Goal: Transaction & Acquisition: Purchase product/service

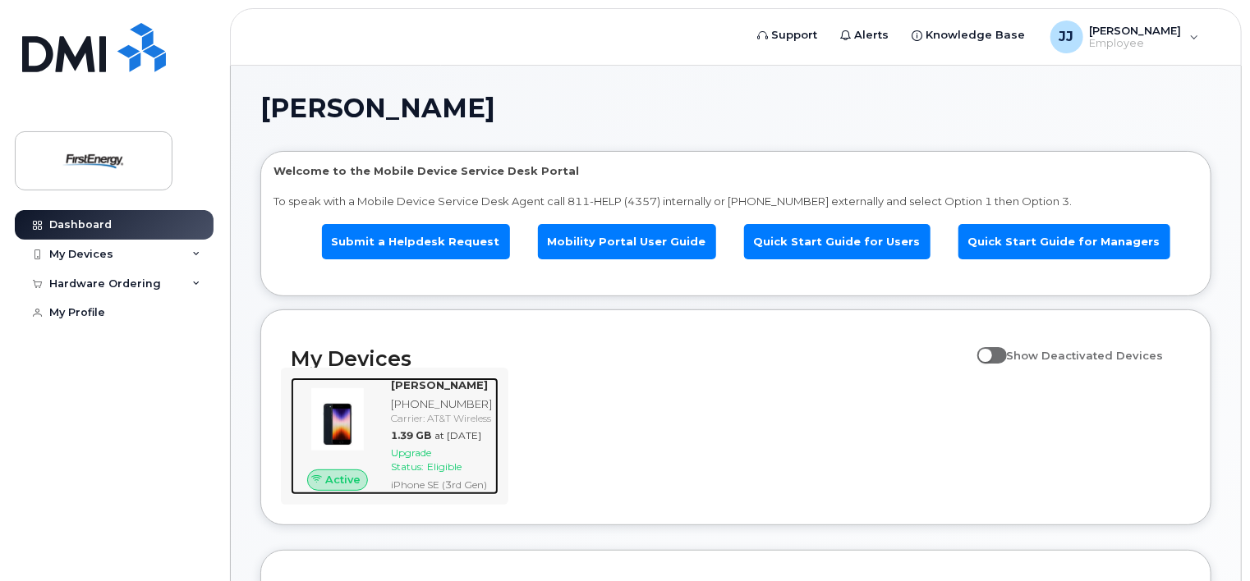
click at [429, 473] on span "Upgrade Status:" at bounding box center [411, 460] width 40 height 26
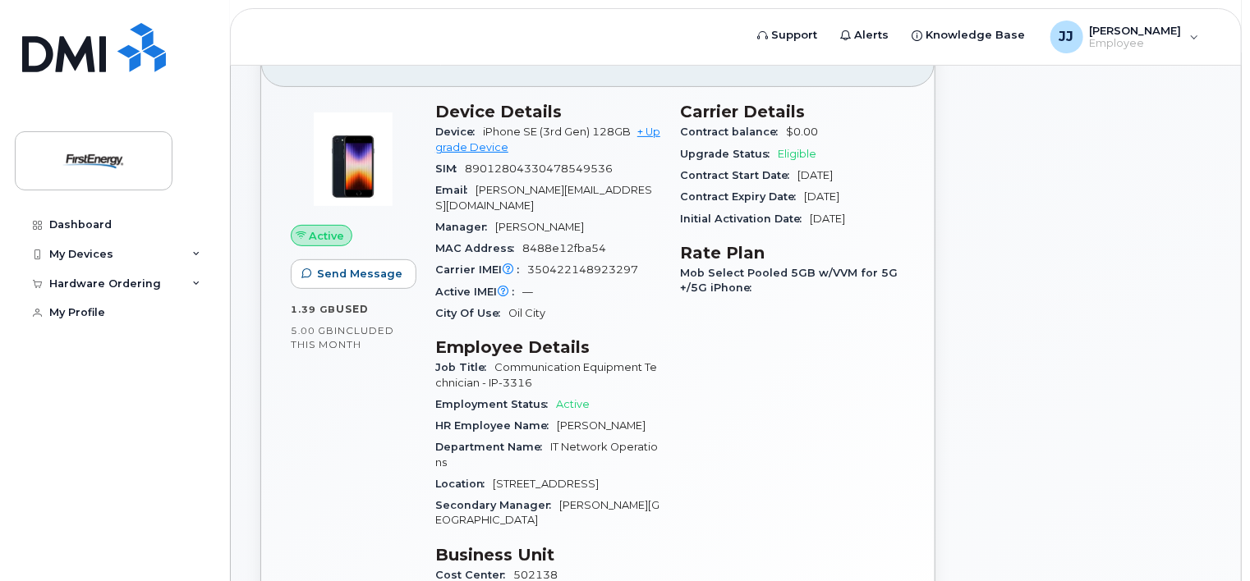
scroll to position [207, 0]
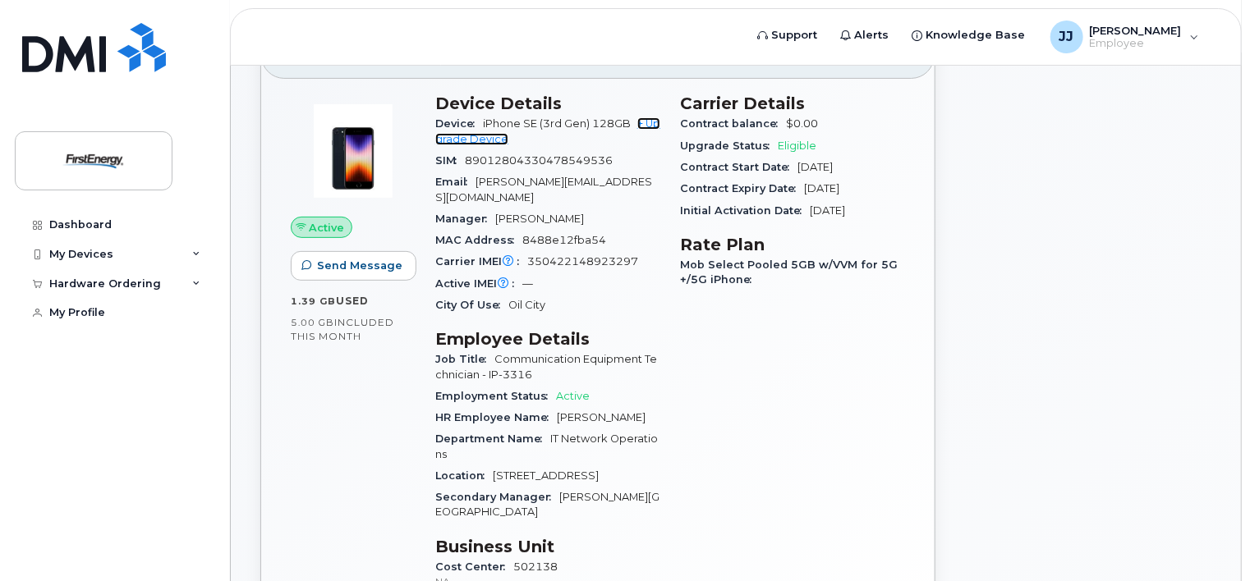
click at [472, 125] on link "+ Upgrade Device" at bounding box center [547, 130] width 225 height 27
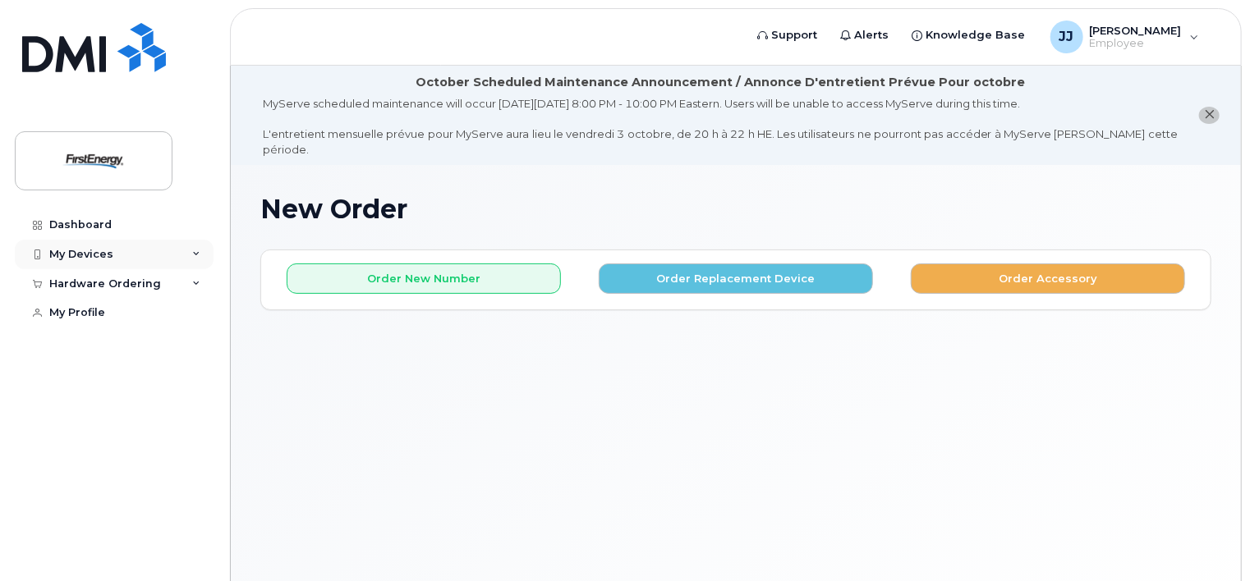
click at [195, 259] on div "My Devices" at bounding box center [114, 255] width 199 height 30
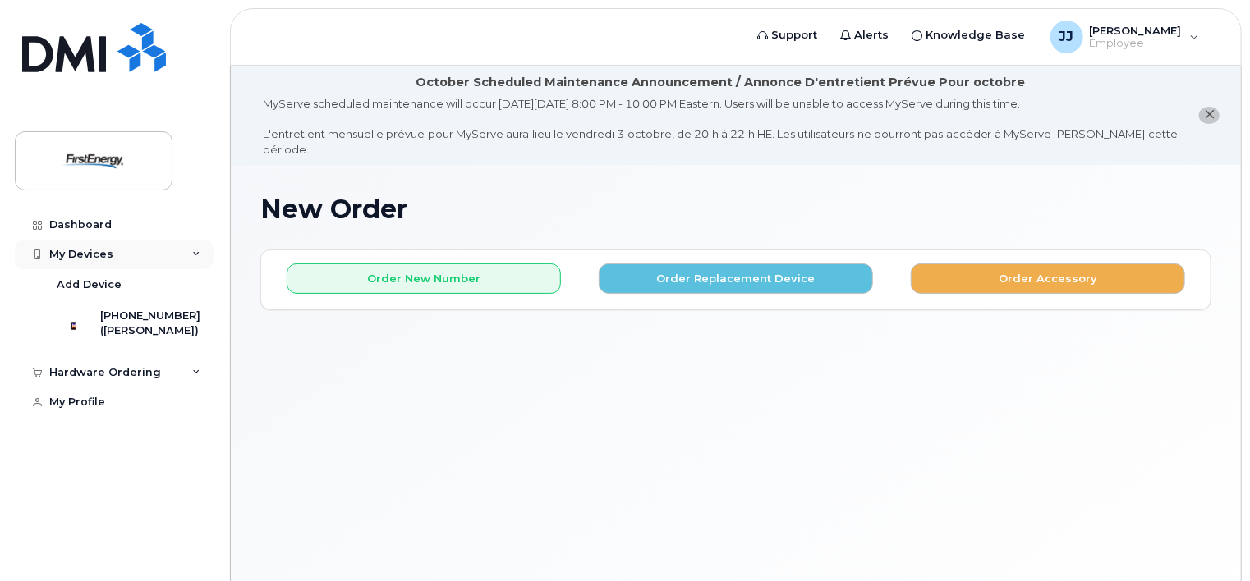
click at [195, 259] on div "My Devices" at bounding box center [114, 255] width 199 height 30
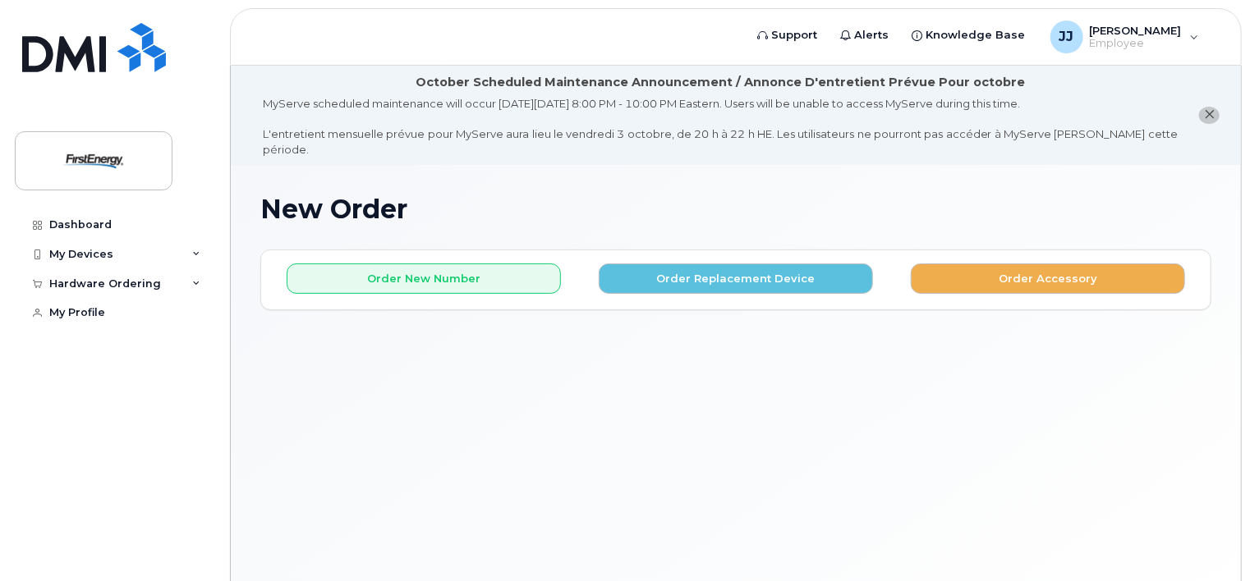
click at [1210, 109] on icon "close notification" at bounding box center [1209, 114] width 11 height 11
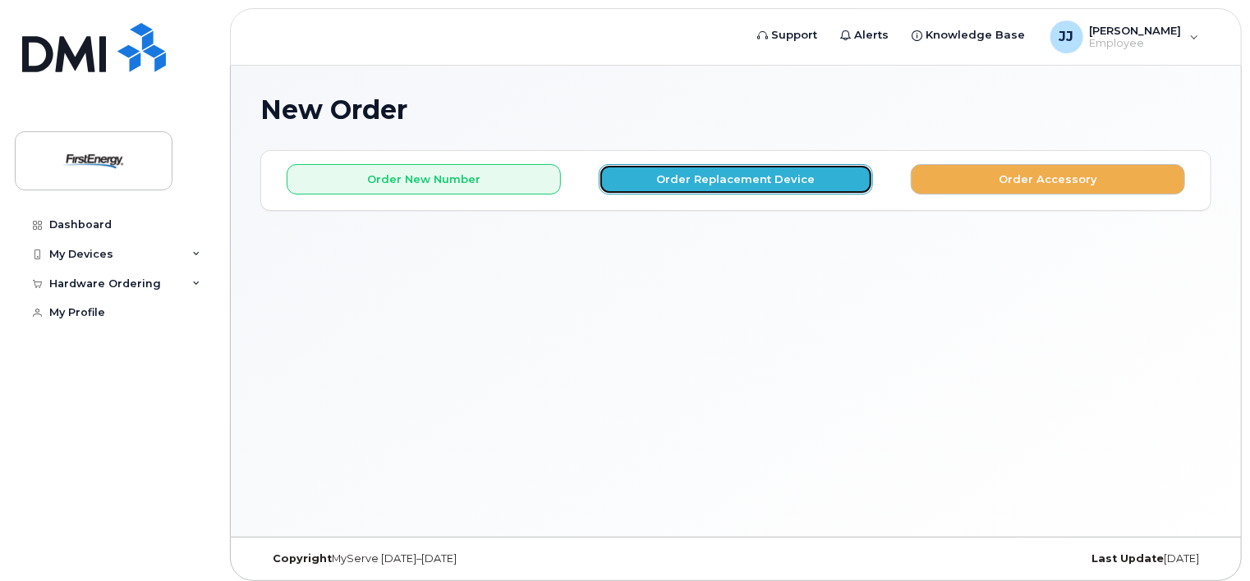
click at [696, 181] on button "Order Replacement Device" at bounding box center [736, 179] width 274 height 30
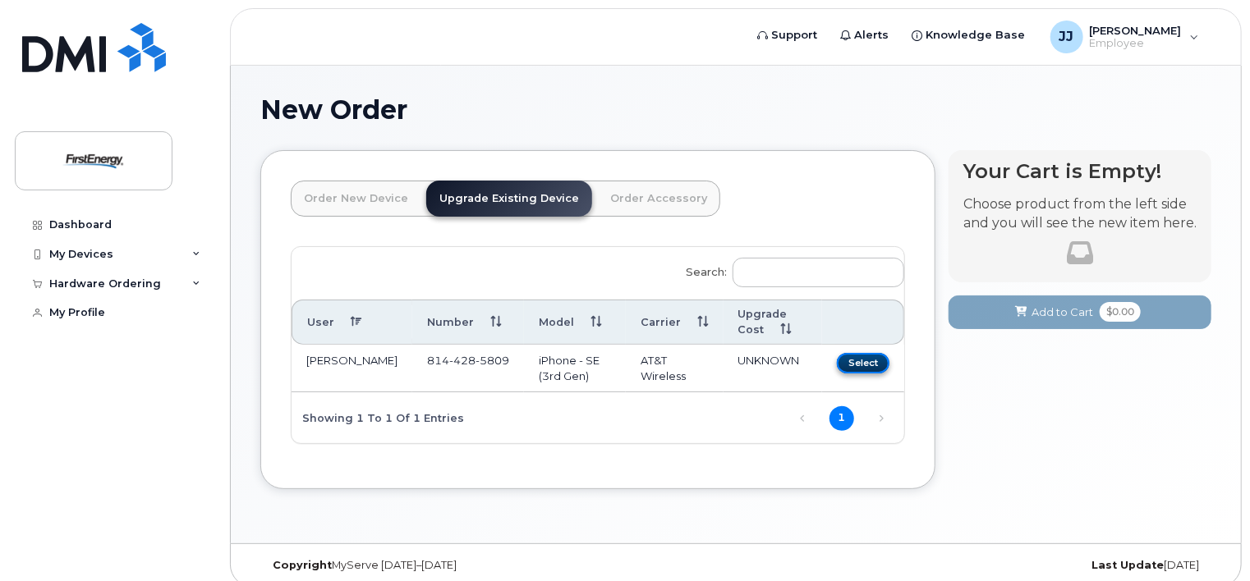
click at [877, 364] on button "Select" at bounding box center [863, 363] width 53 height 21
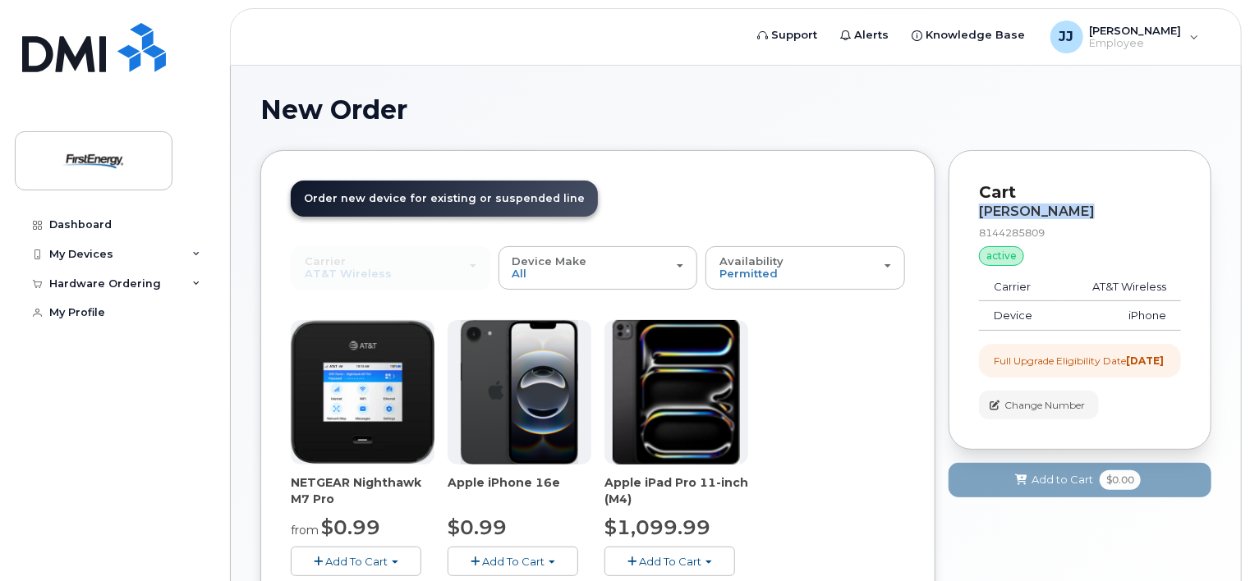
drag, startPoint x: 1248, startPoint y: 162, endPoint x: 1250, endPoint y: 214, distance: 52.6
click at [1249, 214] on html "Support Alerts Knowledge Base JJ Johnson, Jason Employee English Français Sign …" at bounding box center [625, 396] width 1250 height 792
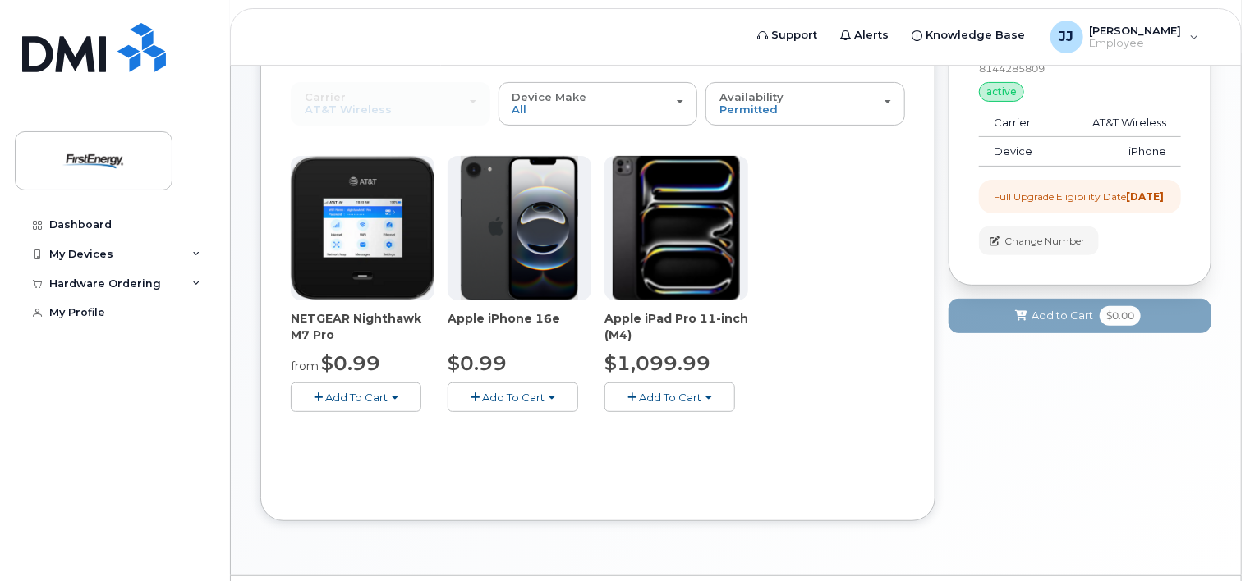
scroll to position [170, 0]
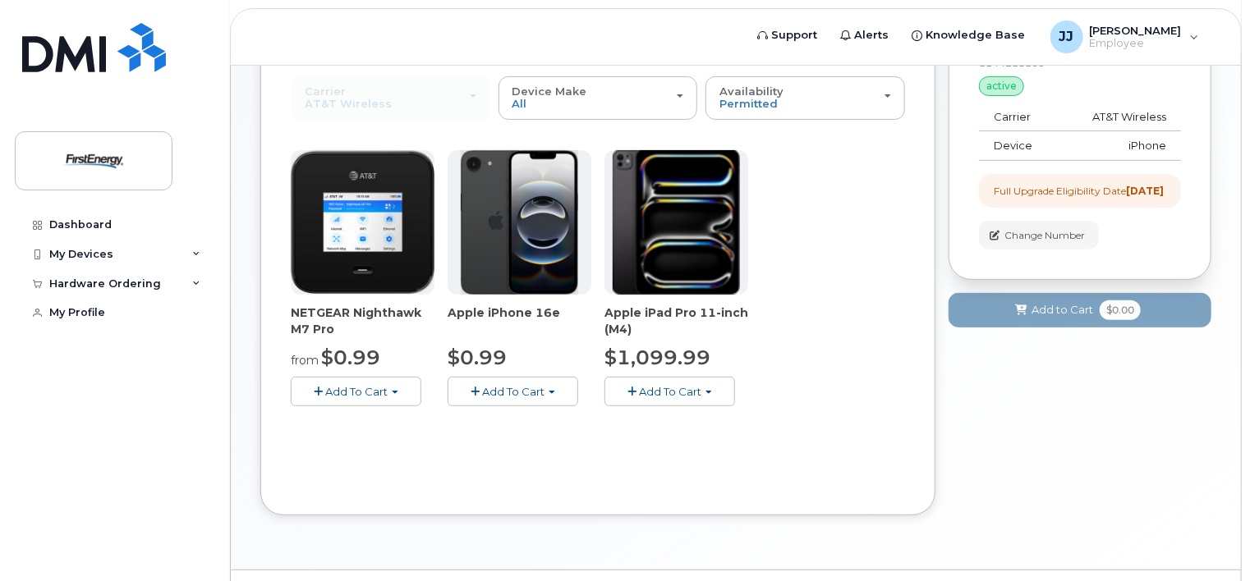
click at [500, 388] on span "Add To Cart" at bounding box center [513, 391] width 62 height 13
click at [514, 424] on link "$0.99 - 2 Year Upgrade" at bounding box center [531, 422] width 158 height 21
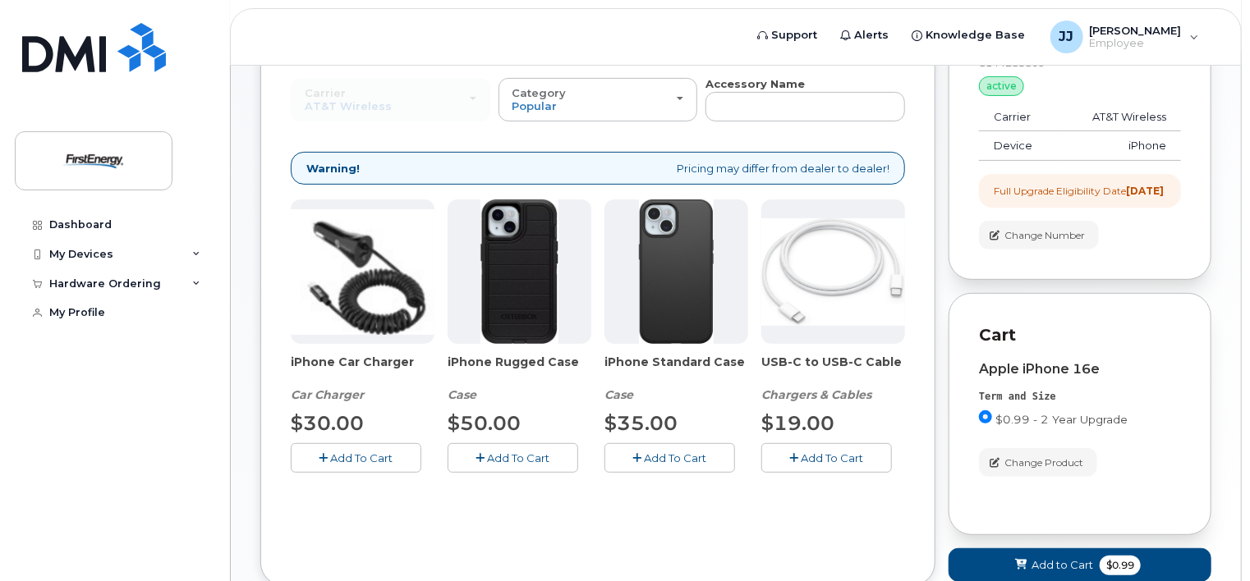
click at [348, 460] on span "Add To Cart" at bounding box center [362, 458] width 62 height 13
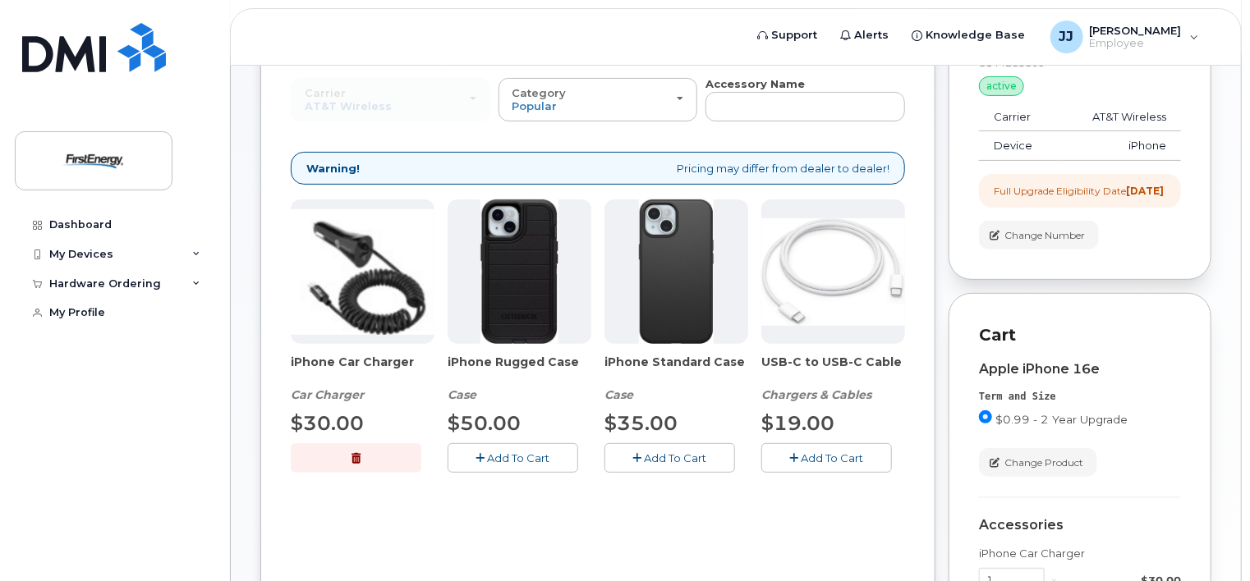
click at [506, 461] on span "Add To Cart" at bounding box center [519, 458] width 62 height 13
click at [672, 457] on span "Add To Cart" at bounding box center [676, 458] width 62 height 13
click at [778, 462] on button "Add To Cart" at bounding box center [826, 457] width 131 height 29
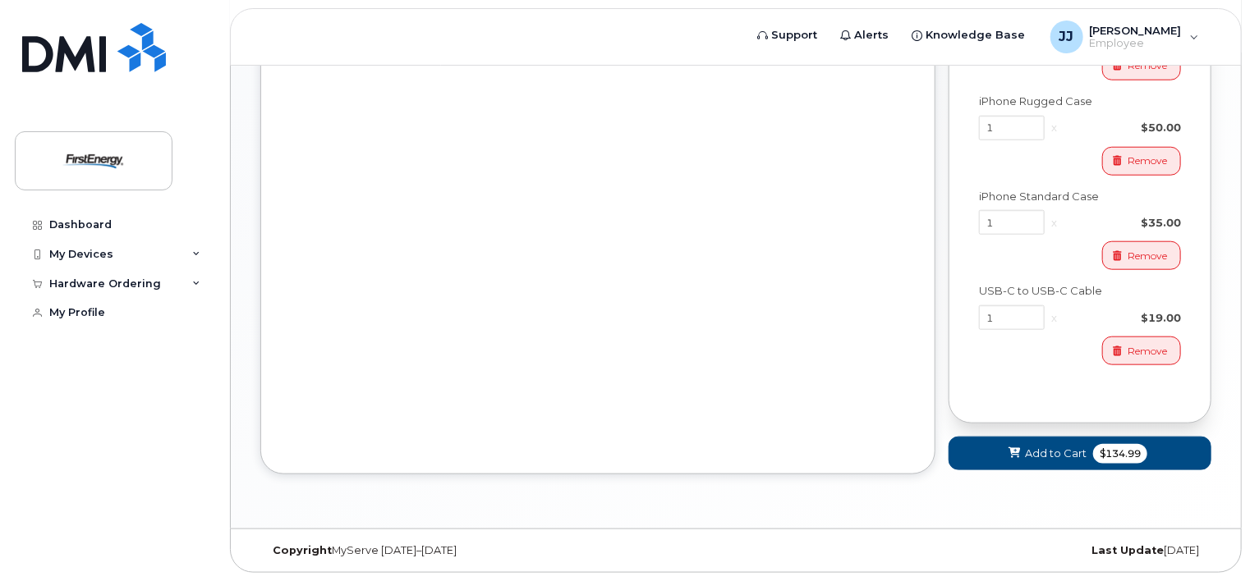
scroll to position [729, 0]
click at [1099, 457] on span "$134.99" at bounding box center [1120, 454] width 54 height 20
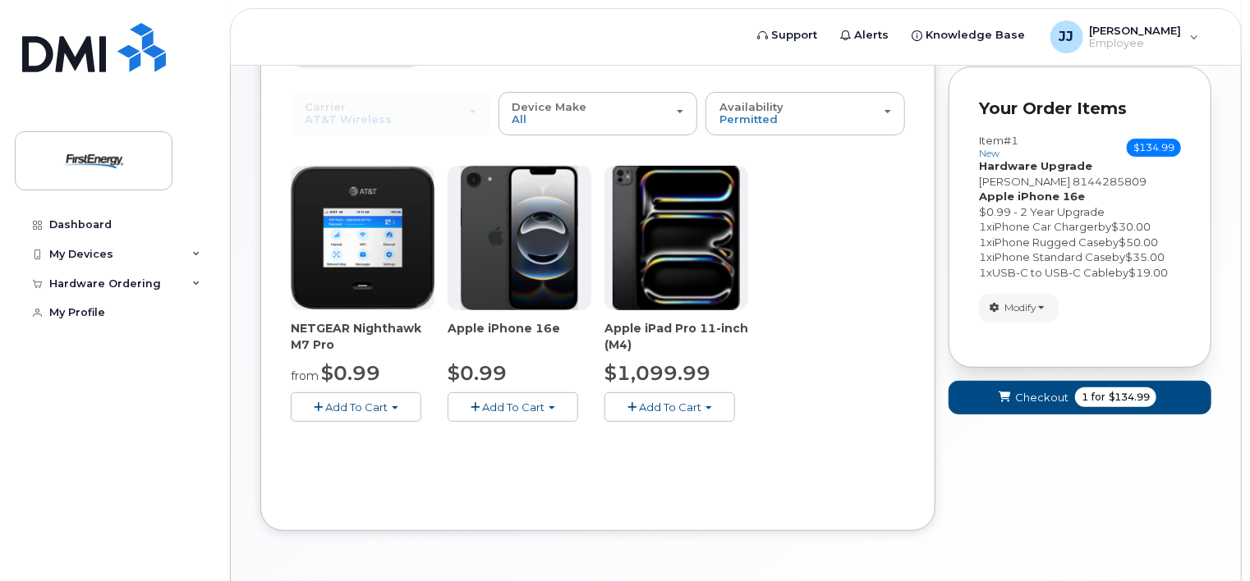
scroll to position [156, 0]
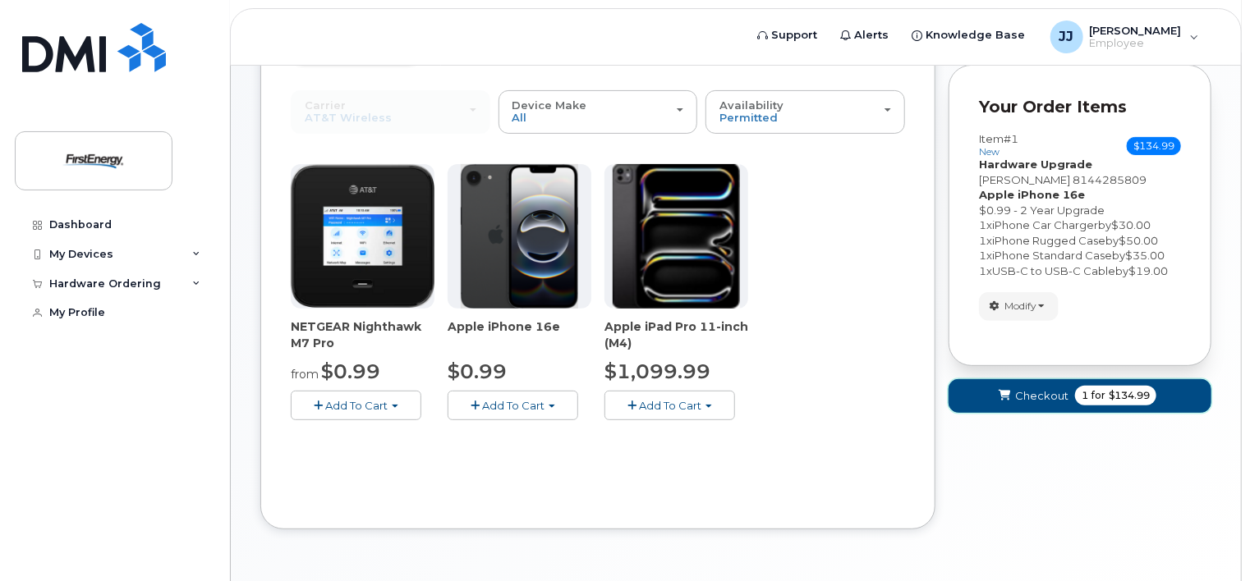
click at [1028, 394] on span "Checkout" at bounding box center [1041, 396] width 53 height 16
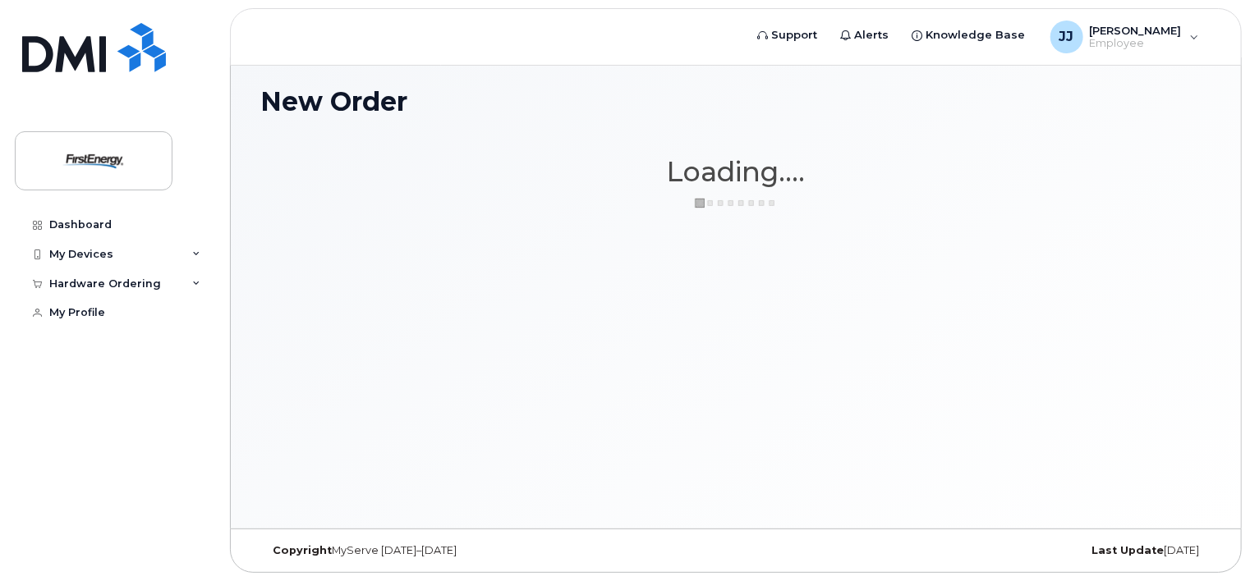
scroll to position [7, 0]
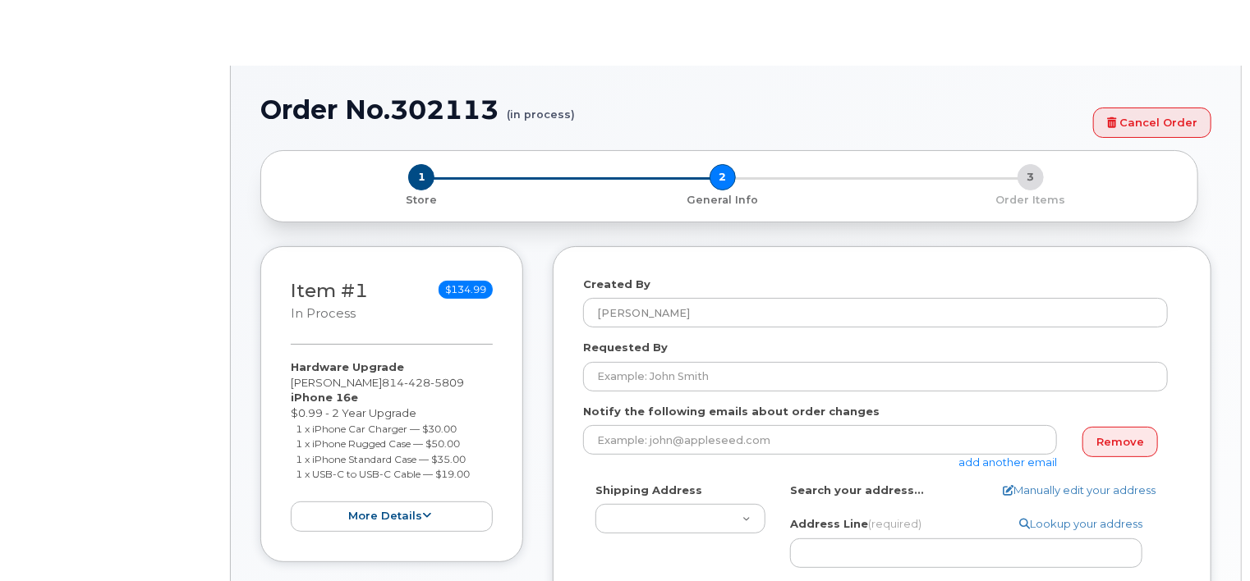
select select
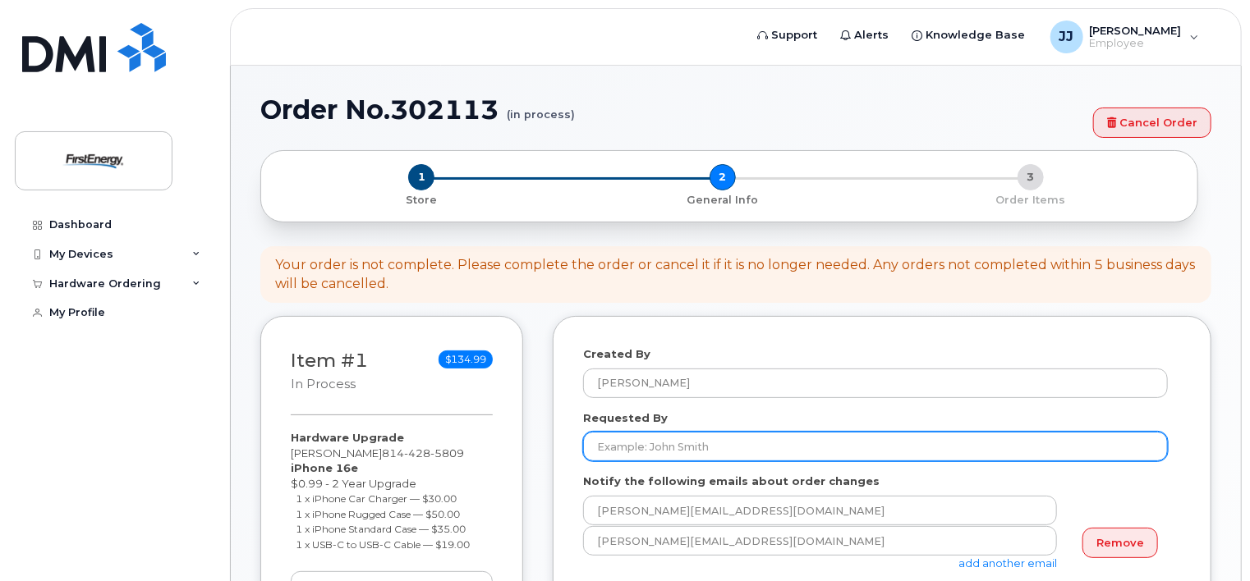
click at [700, 442] on input "Requested By" at bounding box center [875, 447] width 585 height 30
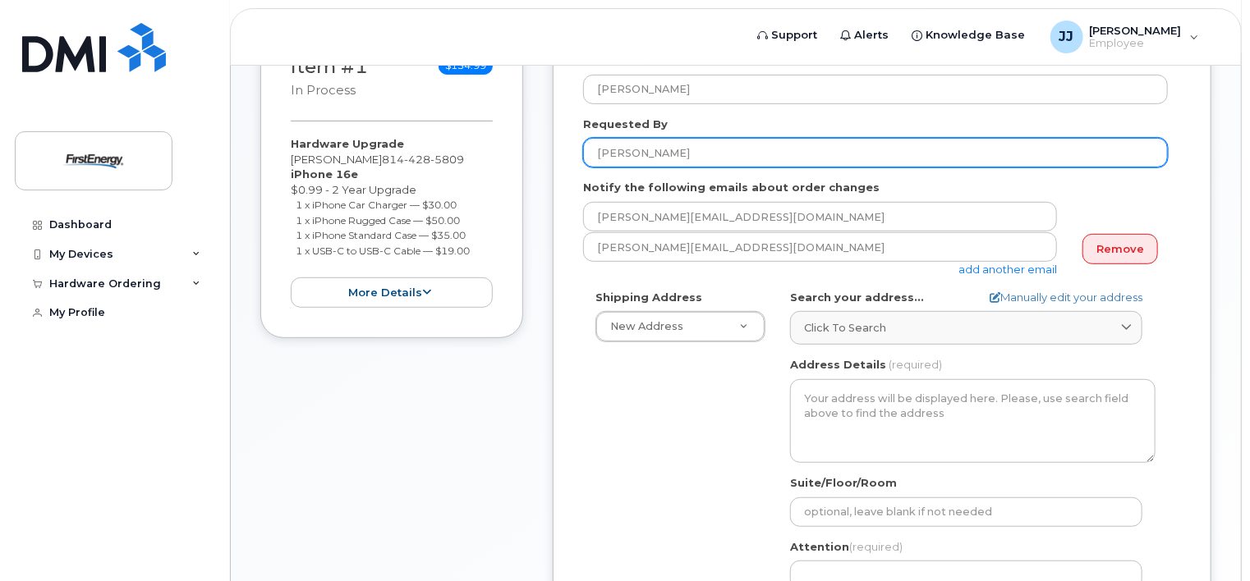
scroll to position [296, 0]
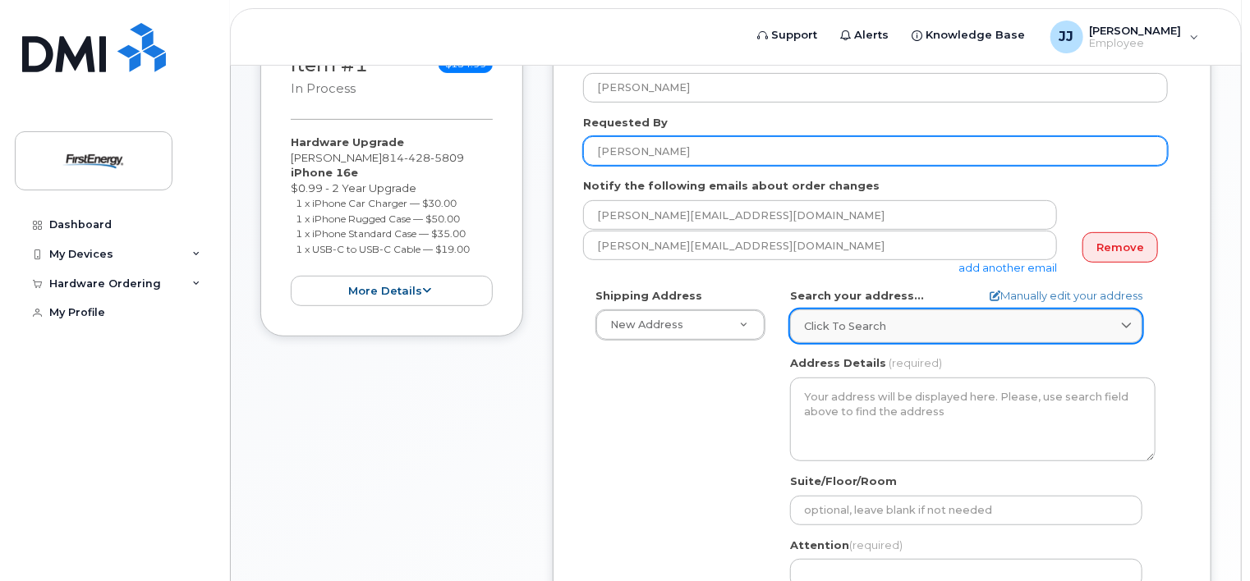
type input "[PERSON_NAME]"
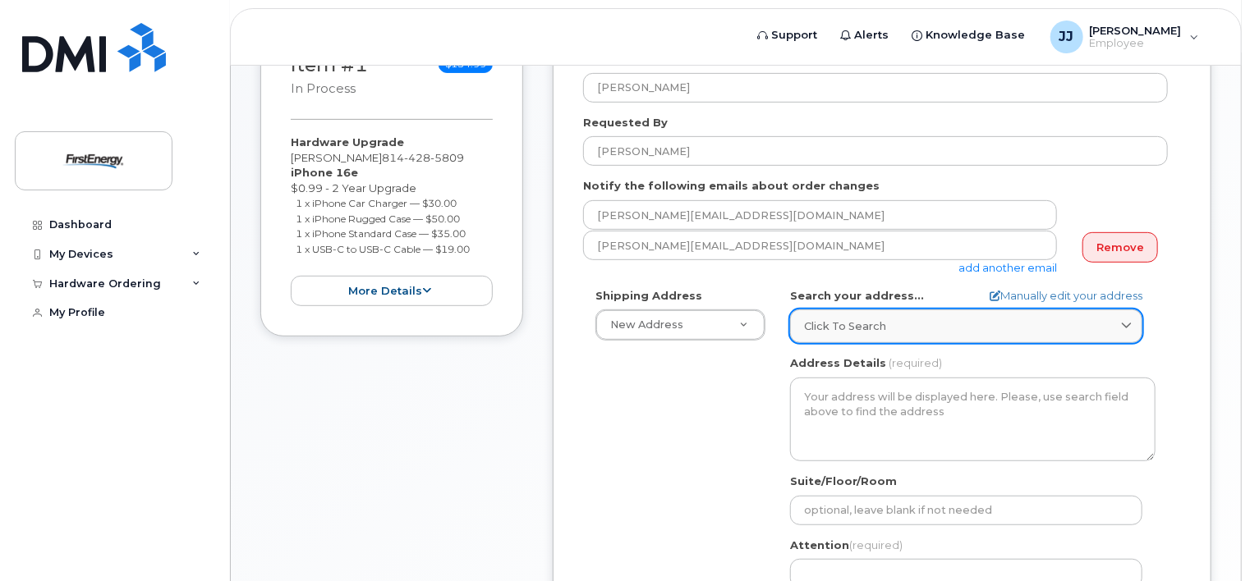
click at [874, 312] on link "Click to search" at bounding box center [966, 327] width 352 height 34
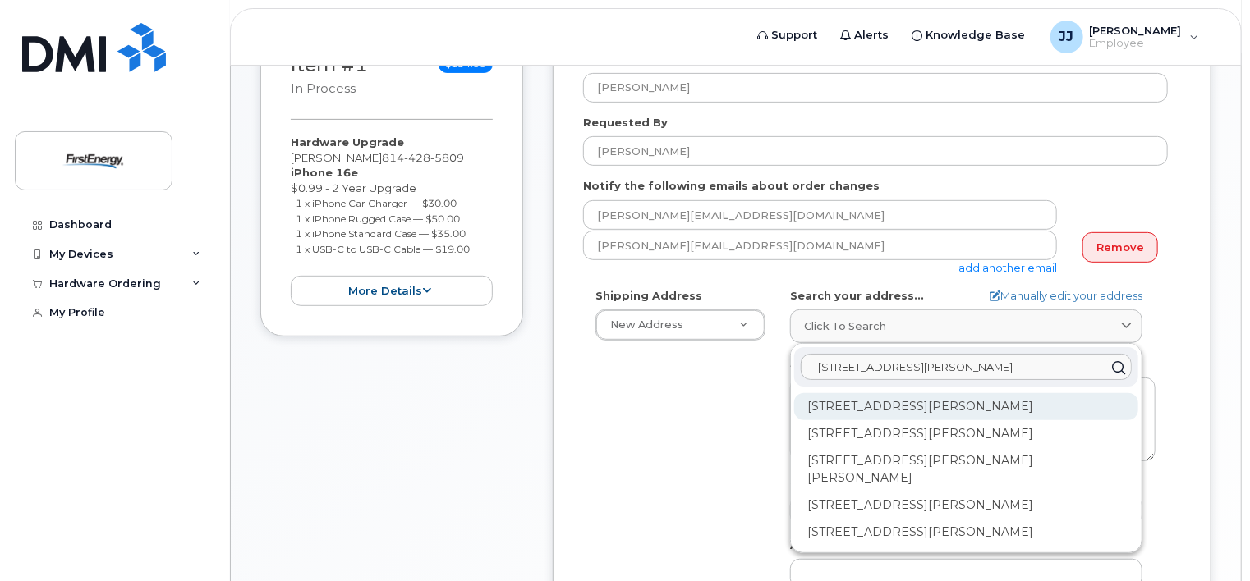
type input "51 Paul Revere Road"
click at [883, 406] on div "51 Paul Revere Rd Oil City PA 16301-1135" at bounding box center [966, 406] width 344 height 27
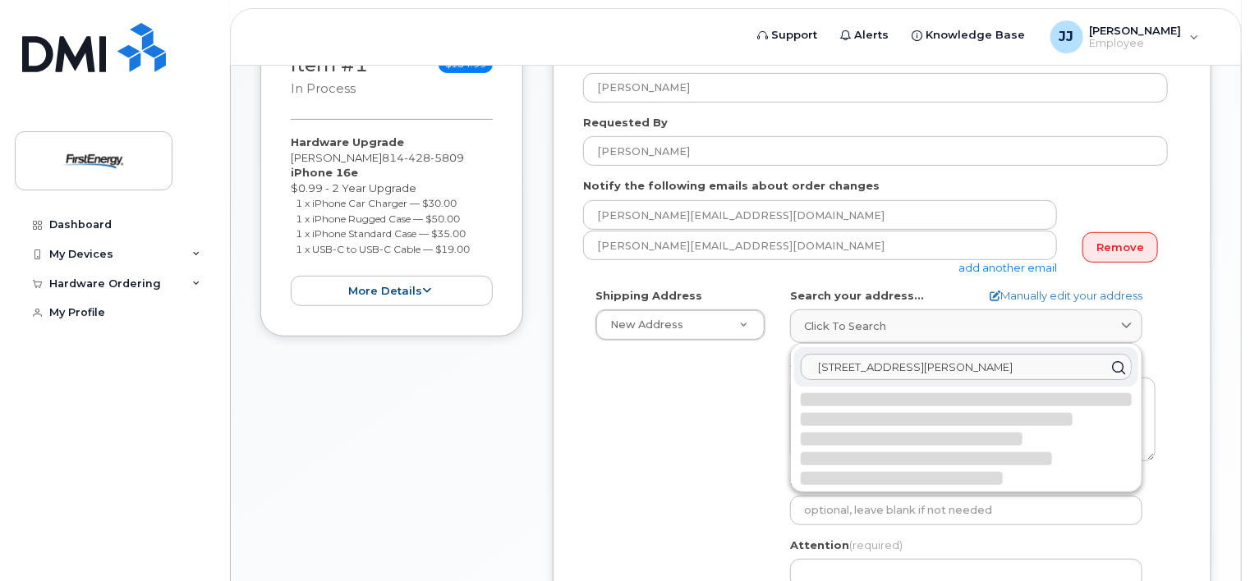
select select
type textarea "51 Paul Revere Rd OIL CITY PA 16301-1135 UNITED STATES"
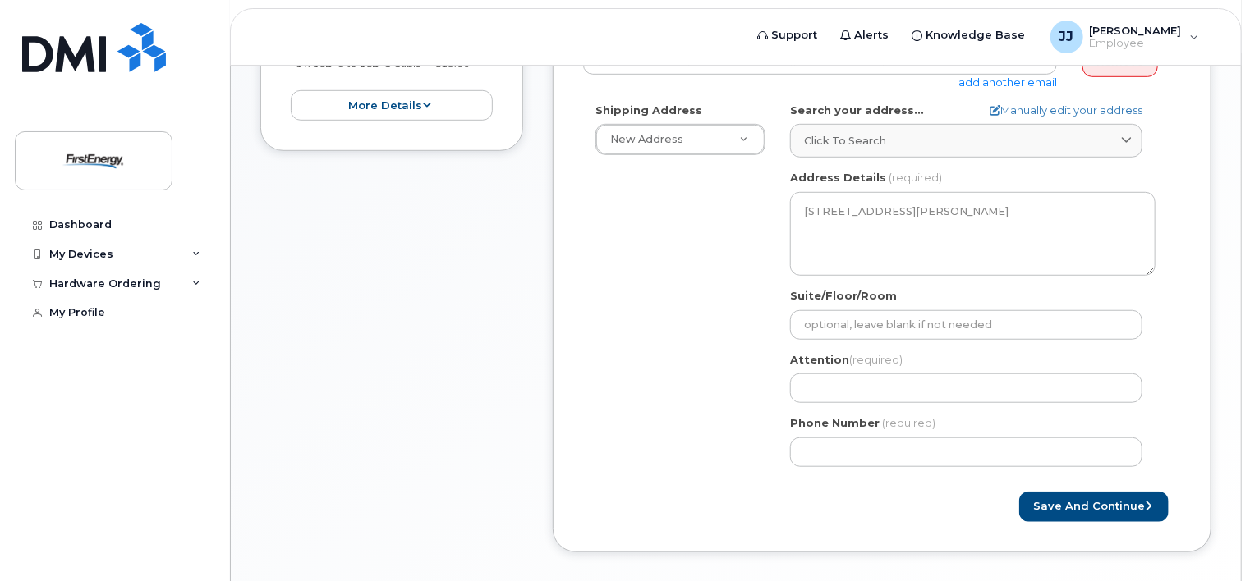
scroll to position [484, 0]
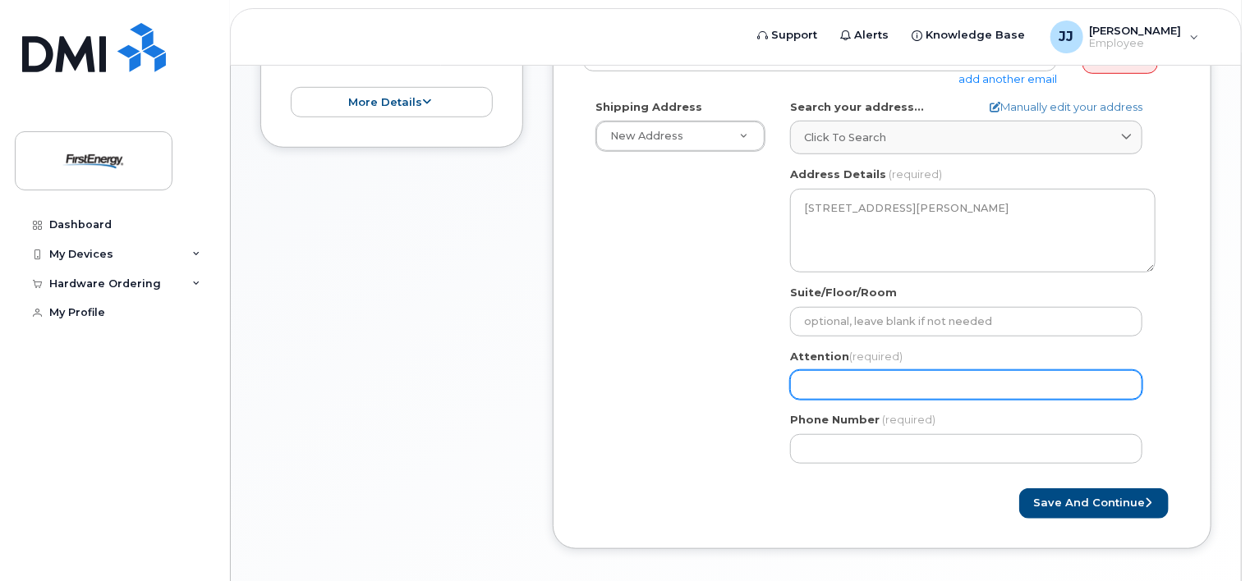
click at [920, 378] on input "Attention (required)" at bounding box center [966, 385] width 352 height 30
select select
type input "J"
select select
type input "Ja"
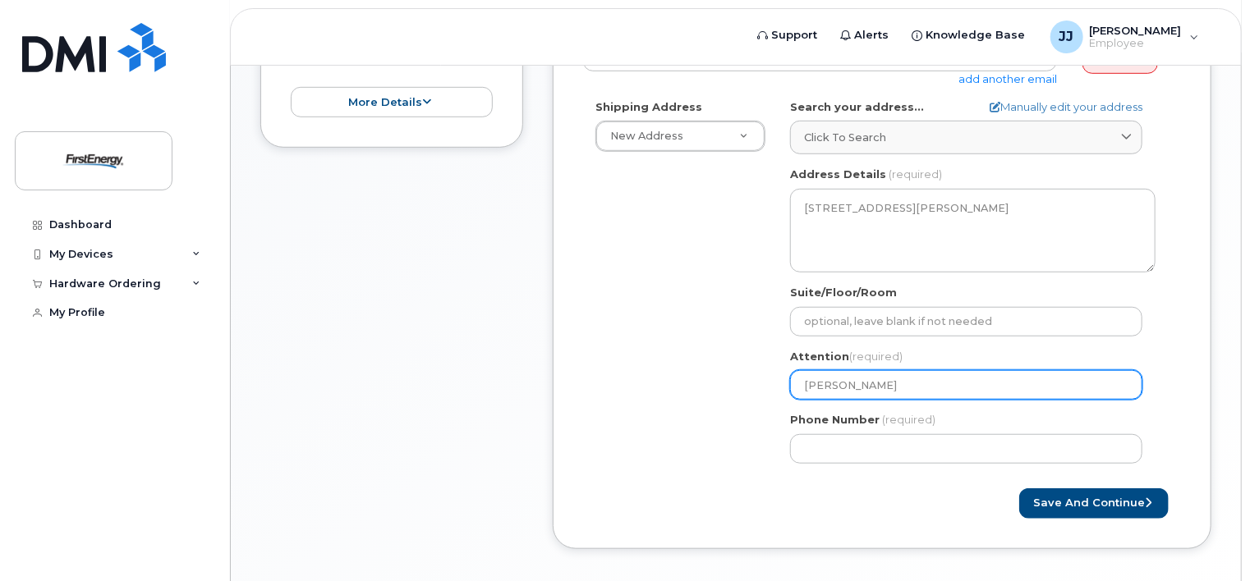
select select
type input "Jas"
select select
type input "Jasob"
select select
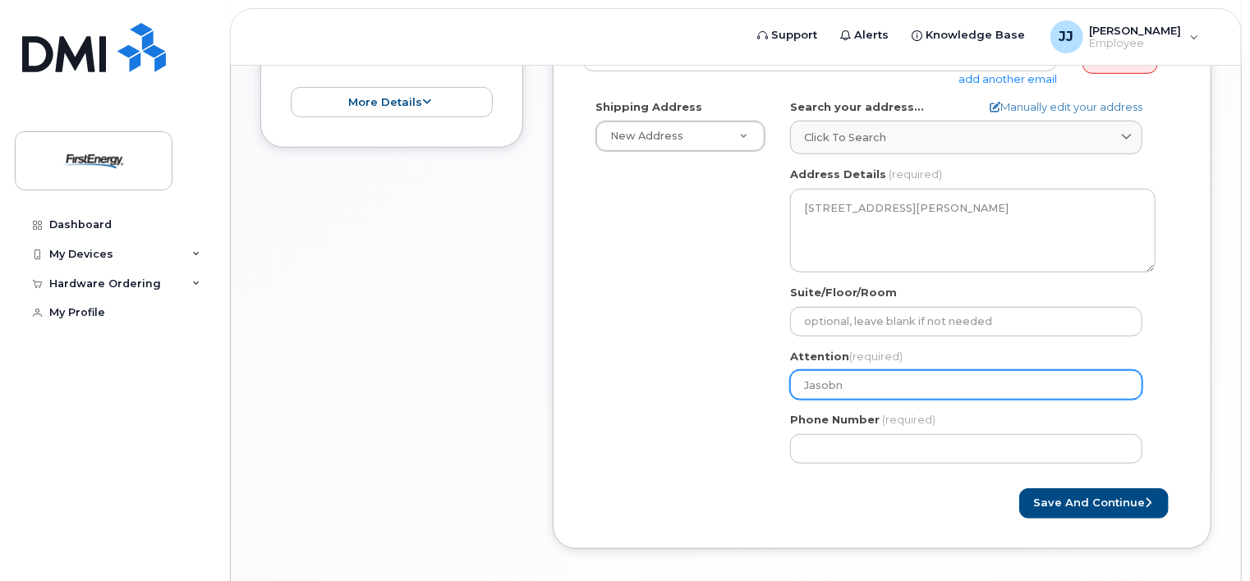
type input "Jasobn"
select select
type input "Jasobn J"
select select
type input "Jasobn"
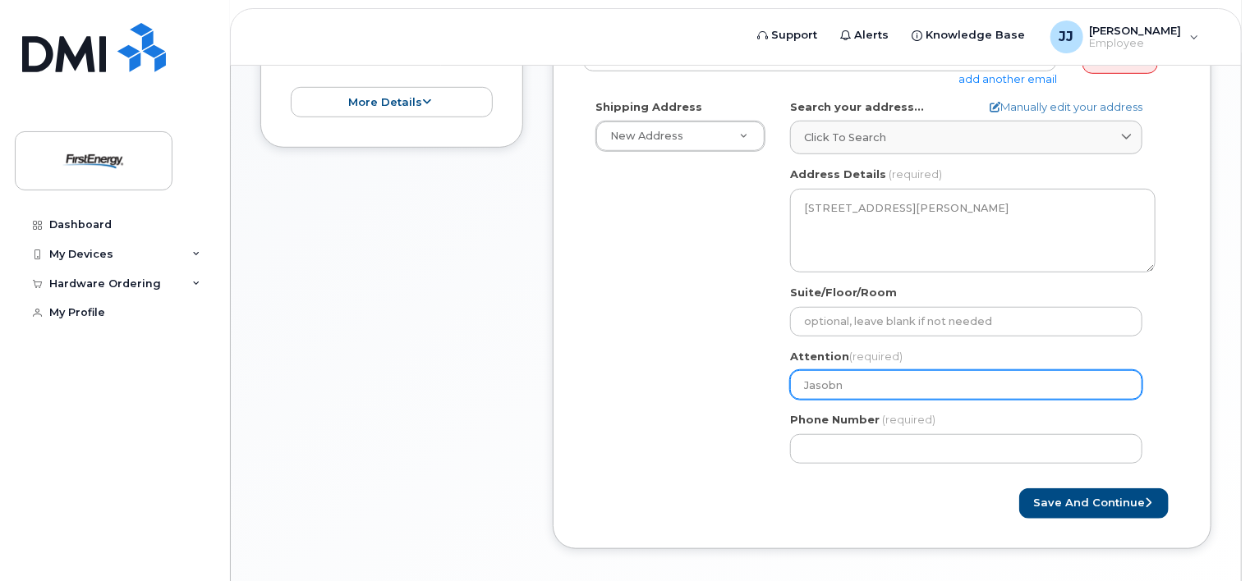
select select
type input "Jasob"
select select
type input "Jaso"
select select
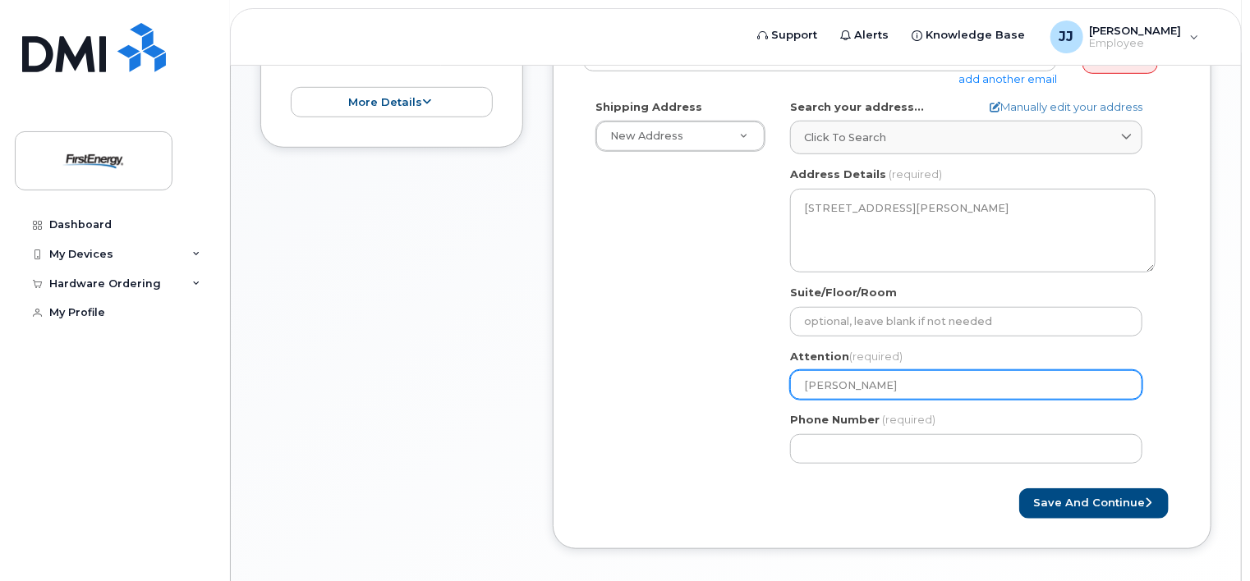
type input "Jason"
select select
type input "Jason J"
select select
type input "Jason Jo"
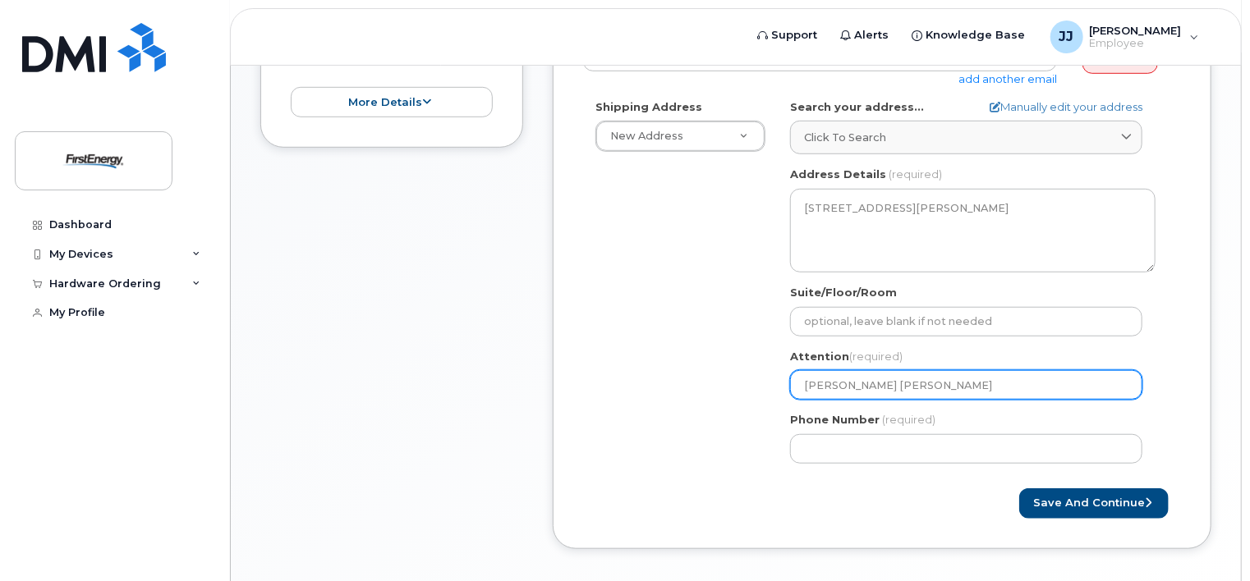
select select
type input "Jason Joh"
select select
type input "Jason John"
select select
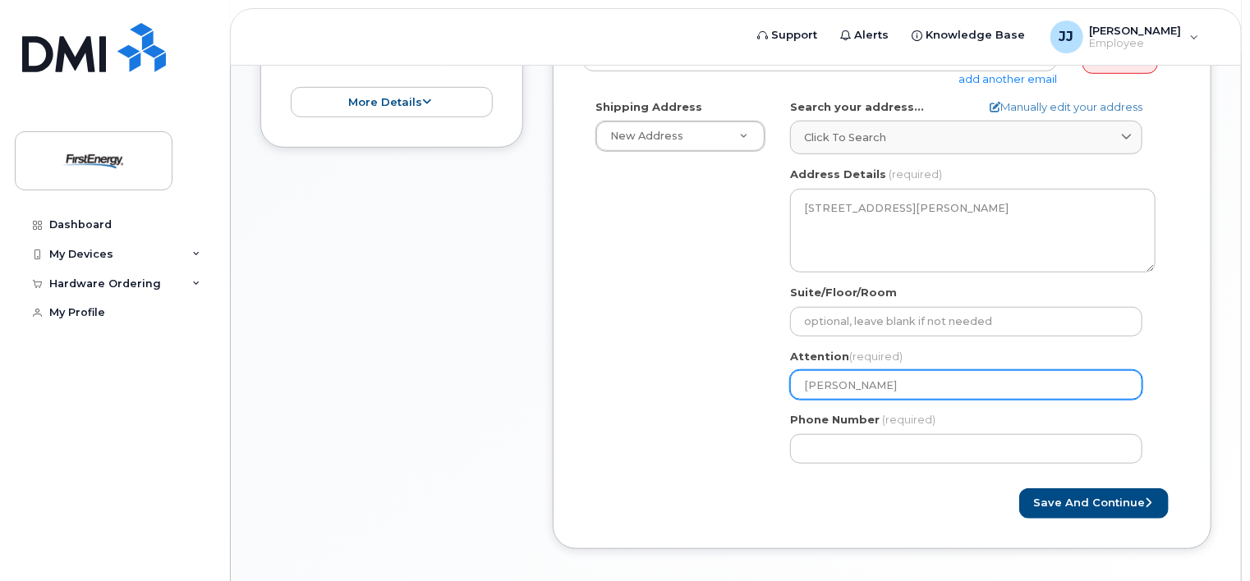
type input "Jason Johns"
select select
type input "Jason Johnso"
select select
type input "[PERSON_NAME]"
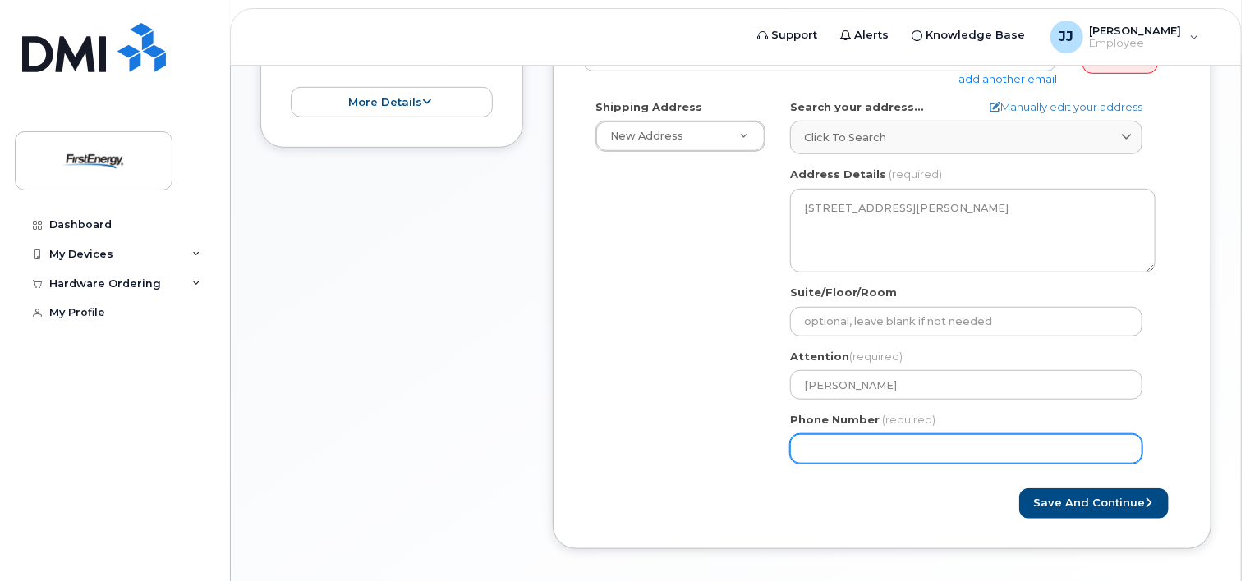
click at [899, 442] on input "Phone Number" at bounding box center [966, 449] width 352 height 30
type input "814428580"
select select
type input "8144285809"
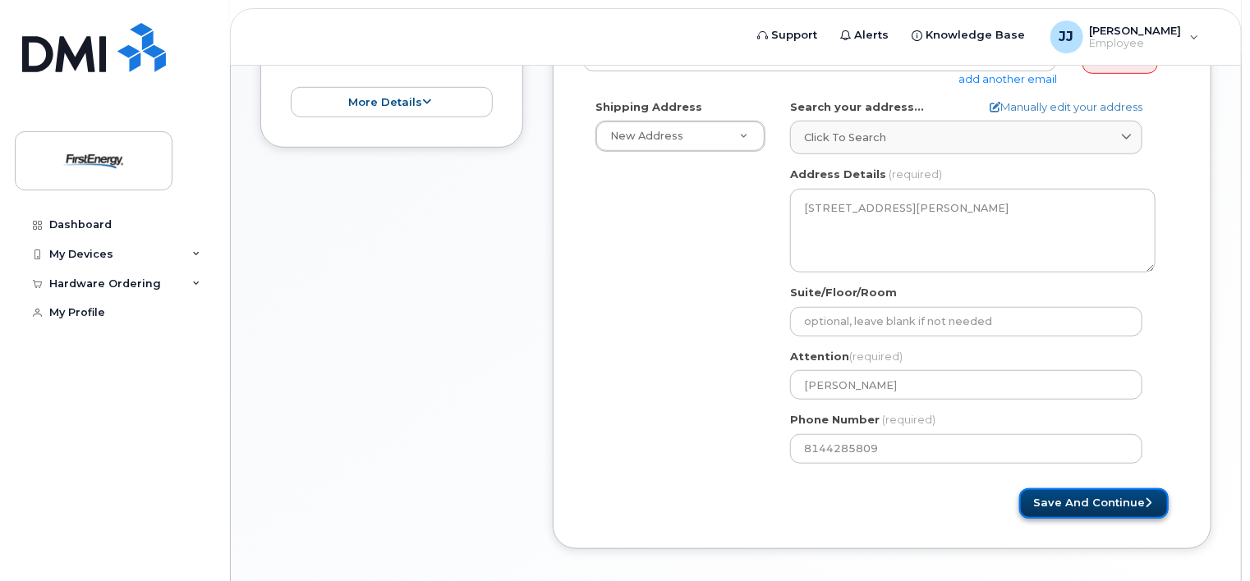
click at [1123, 499] on button "Save and Continue" at bounding box center [1093, 504] width 149 height 30
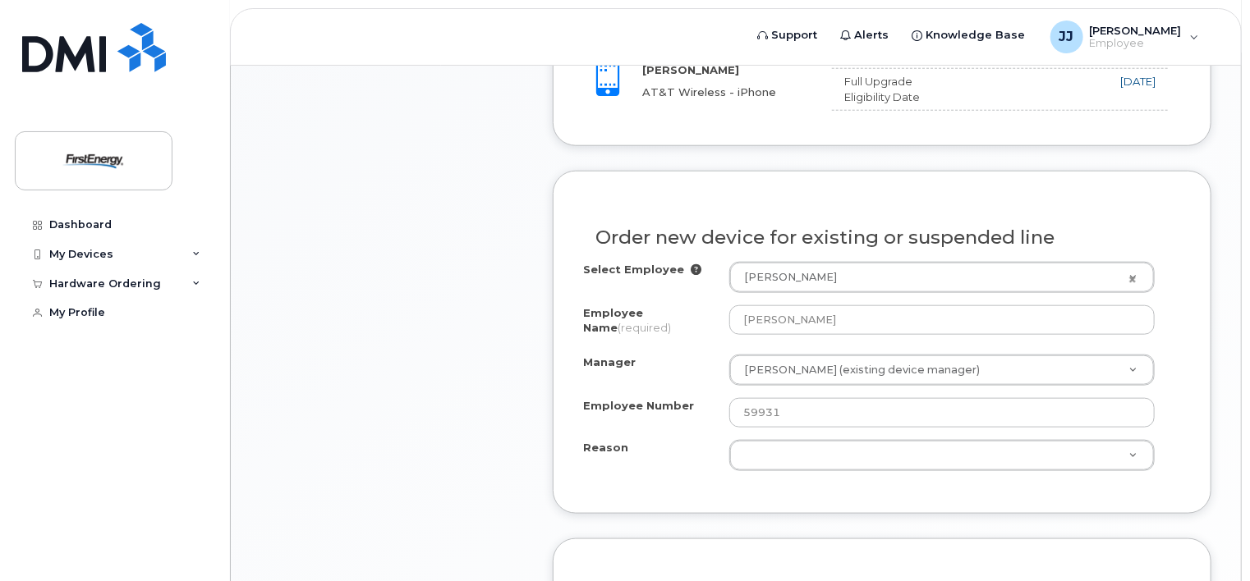
scroll to position [775, 0]
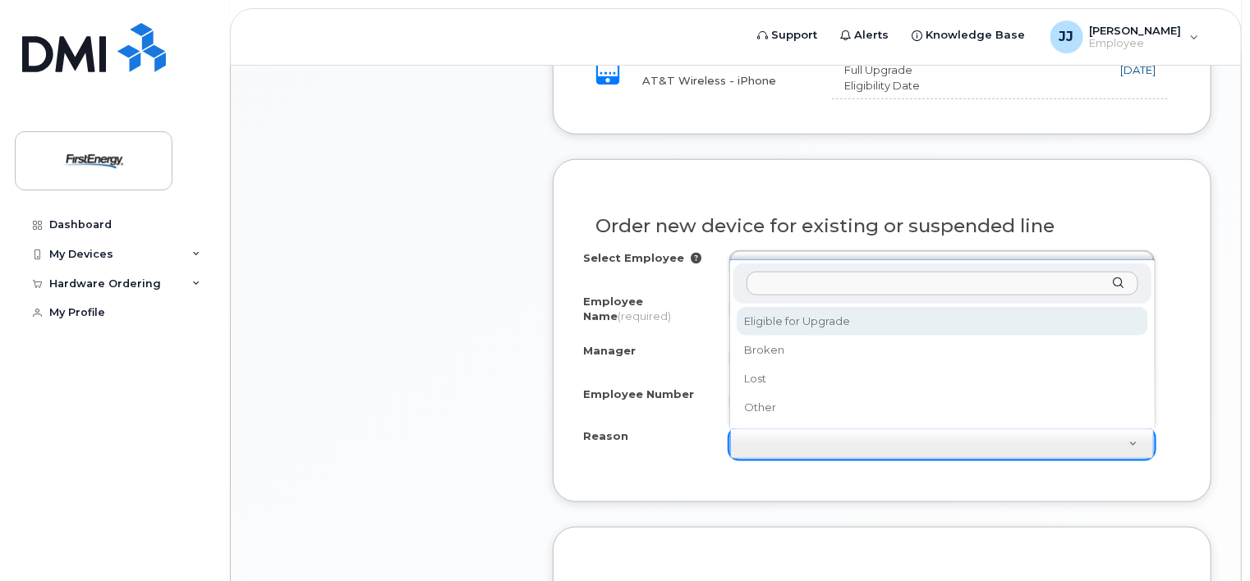
select select "eligible_for_upgrade"
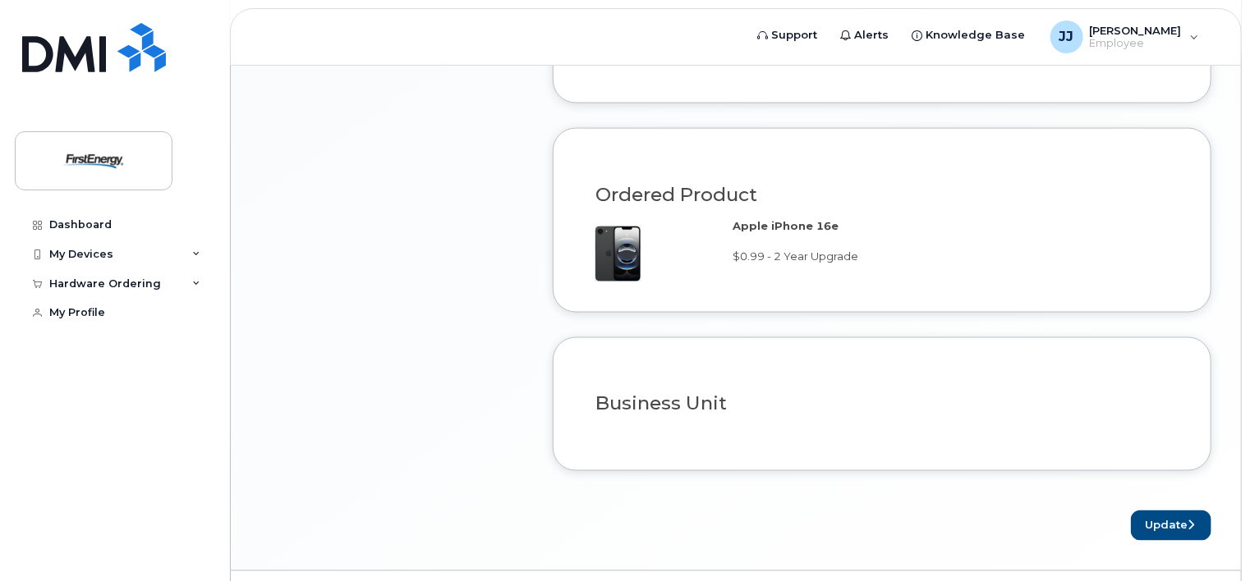
scroll to position [1211, 0]
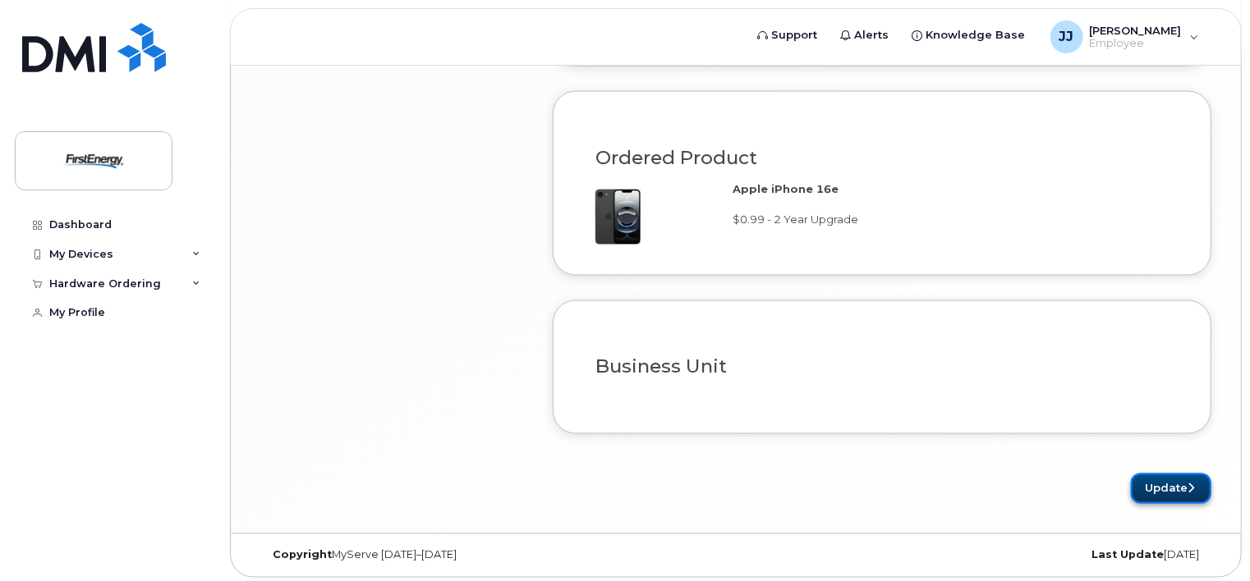
click at [1154, 480] on button "Update" at bounding box center [1171, 489] width 80 height 30
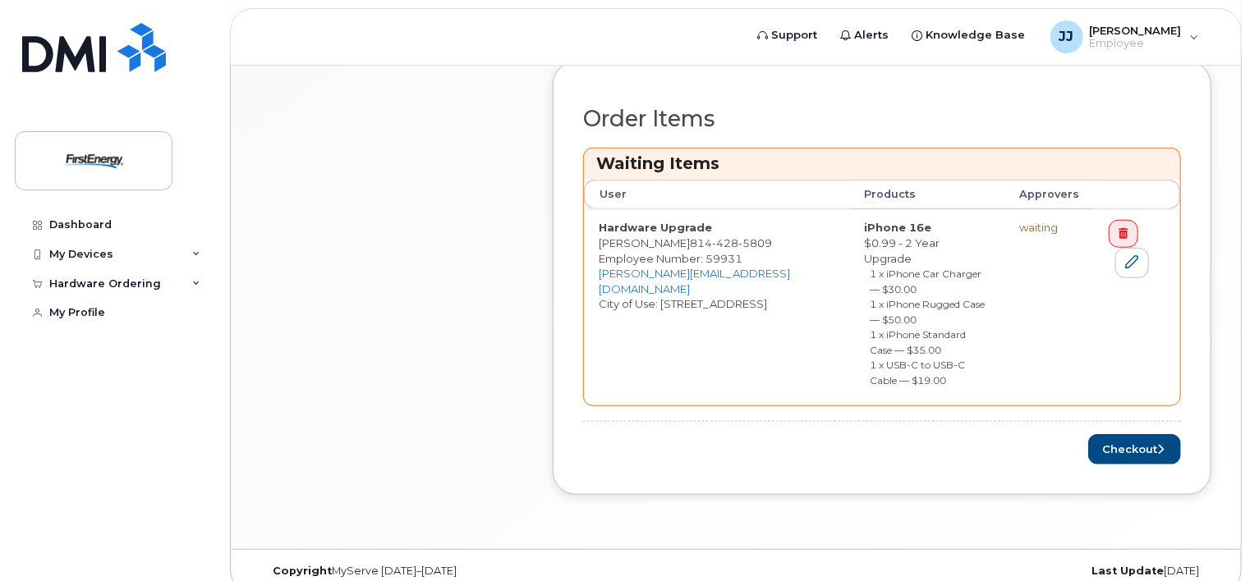
scroll to position [652, 0]
click at [1128, 433] on button "Checkout" at bounding box center [1134, 448] width 93 height 30
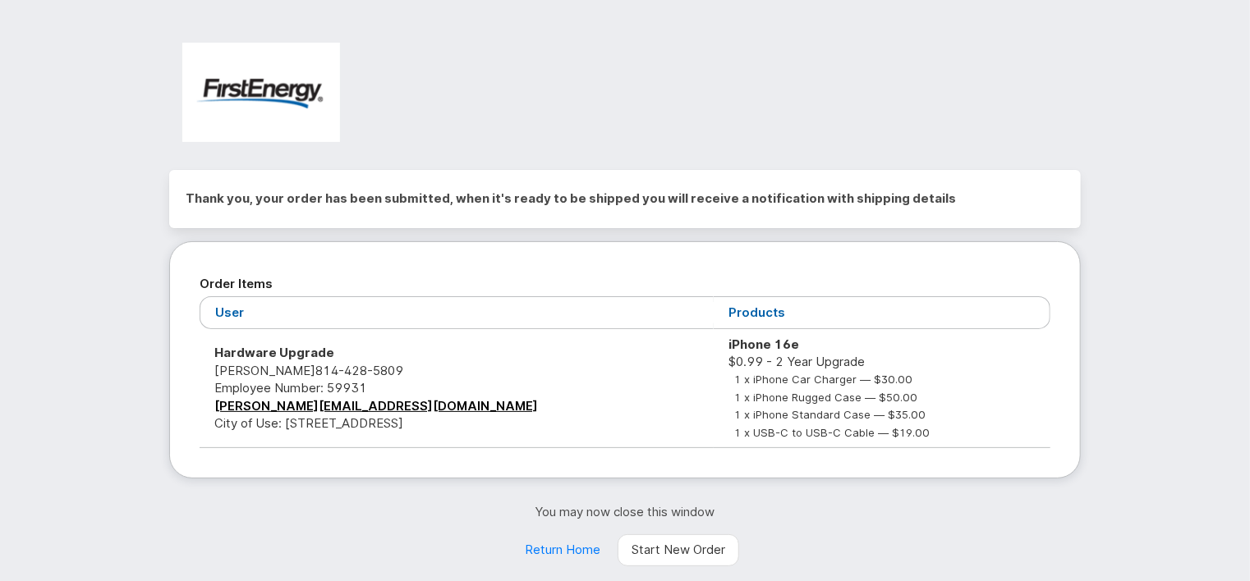
scroll to position [57, 0]
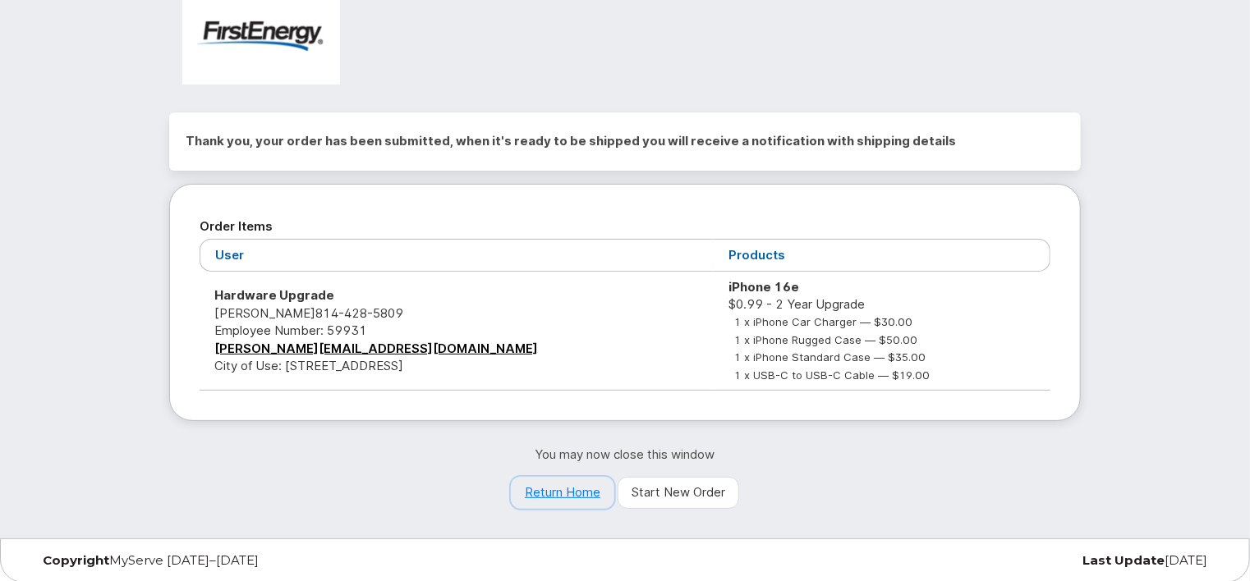
click at [563, 493] on link "Return Home" at bounding box center [562, 493] width 103 height 33
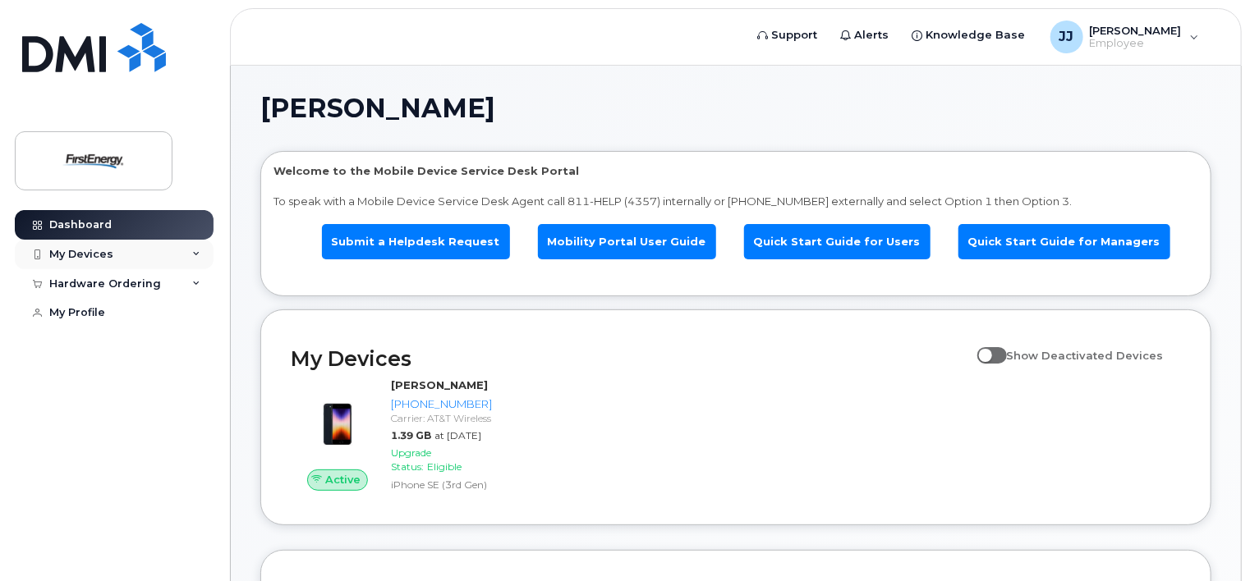
click at [195, 255] on icon at bounding box center [196, 254] width 8 height 8
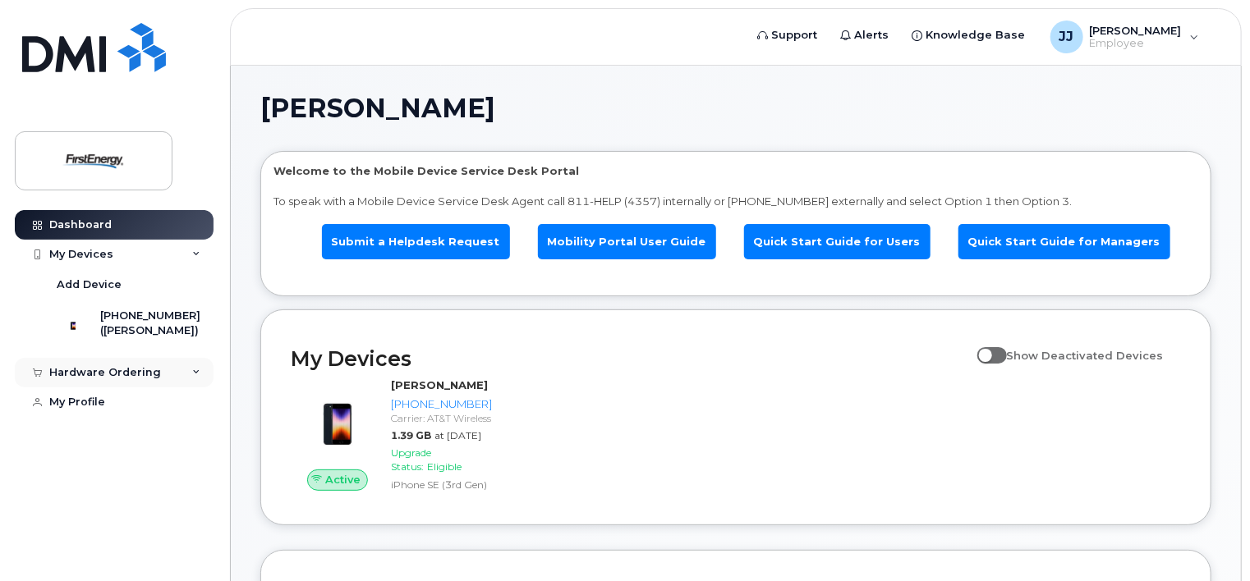
click at [194, 377] on icon at bounding box center [196, 373] width 8 height 8
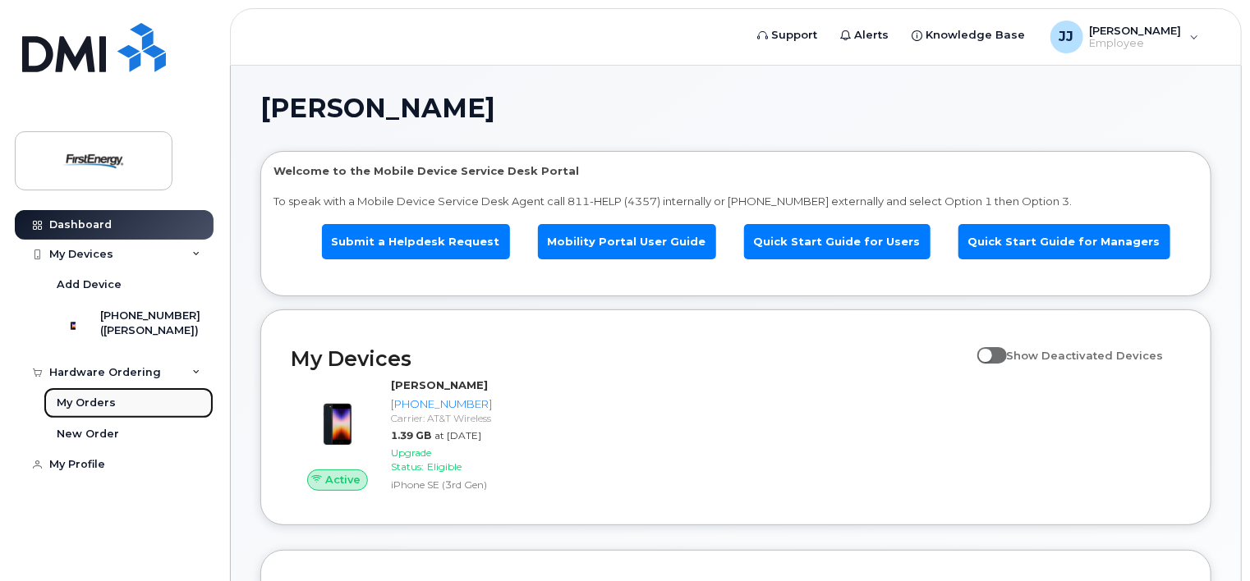
click at [83, 411] on div "My Orders" at bounding box center [86, 403] width 59 height 15
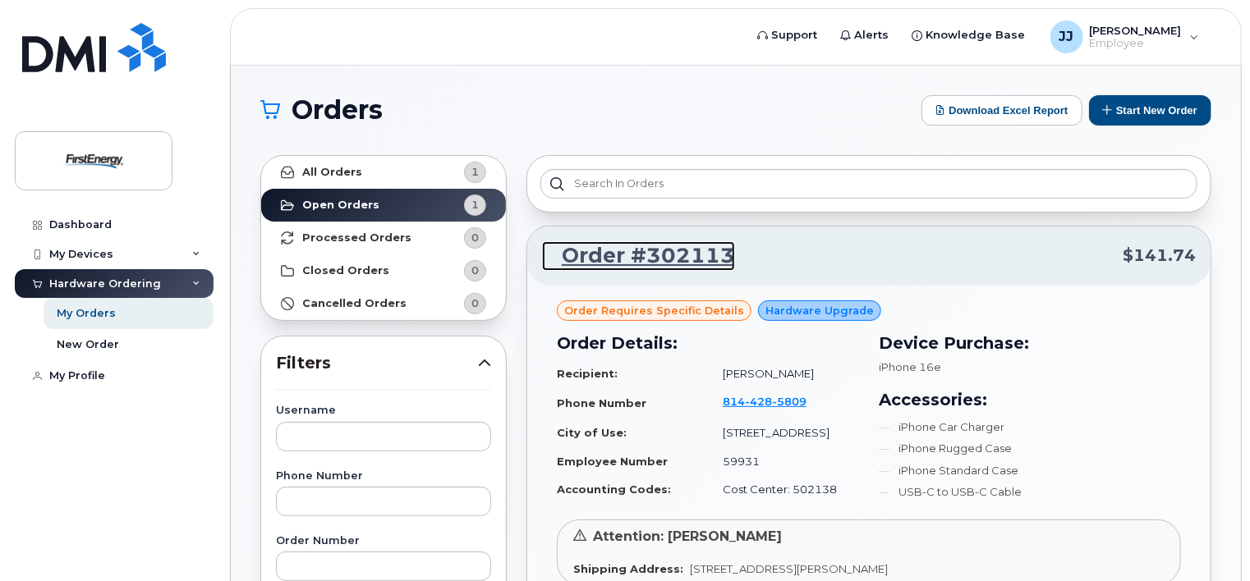
click at [663, 256] on link "Order #302113" at bounding box center [638, 256] width 193 height 30
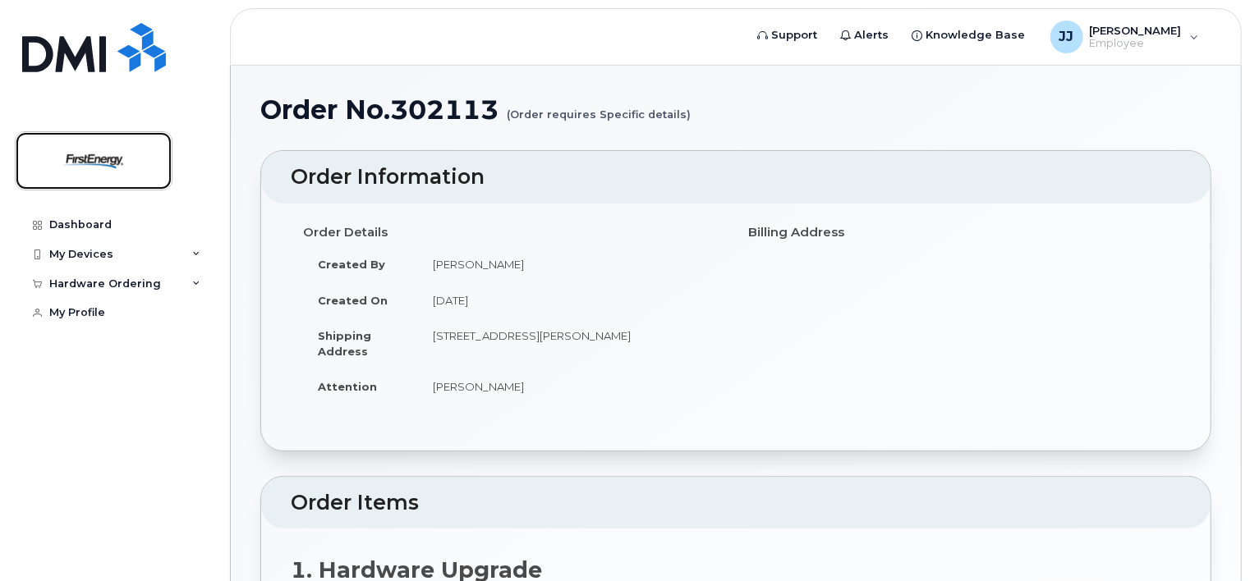
click at [84, 159] on img at bounding box center [93, 161] width 126 height 48
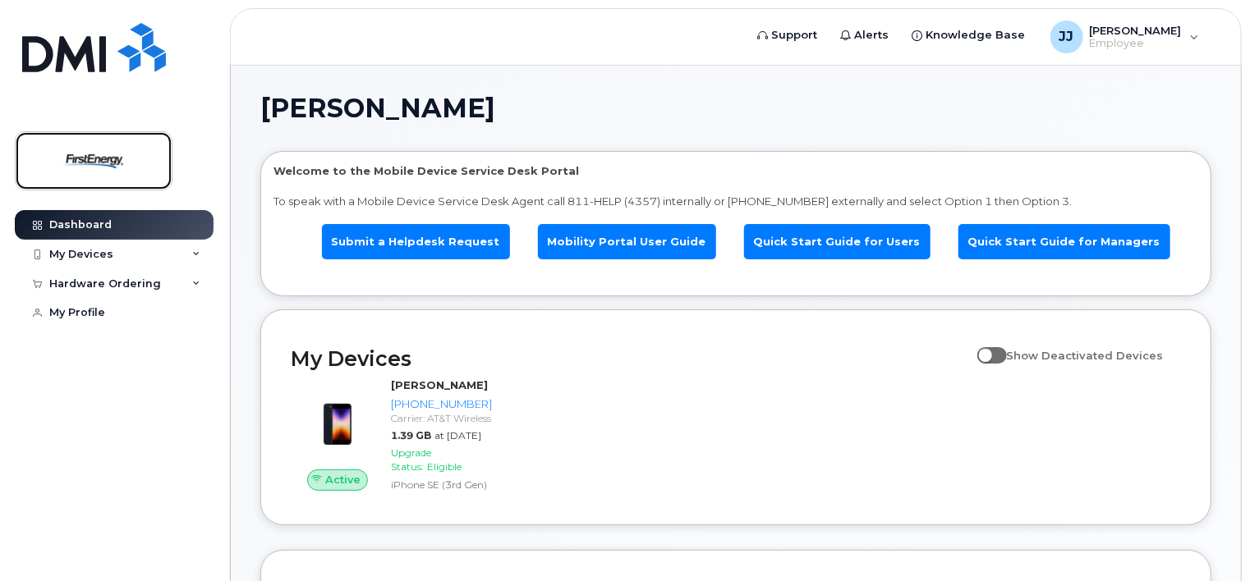
click at [129, 145] on img at bounding box center [93, 161] width 126 height 48
